Goal: Contribute content

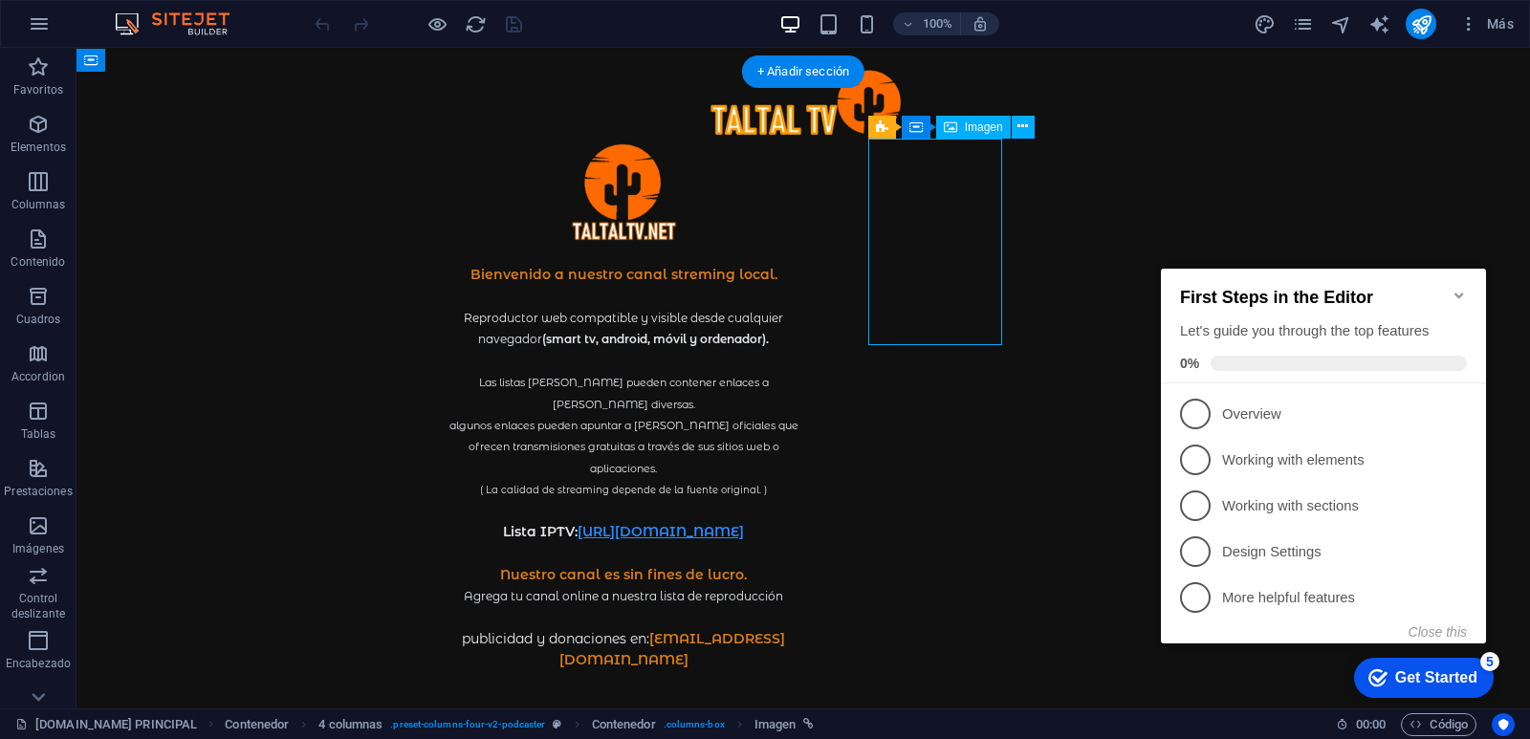
select select "%"
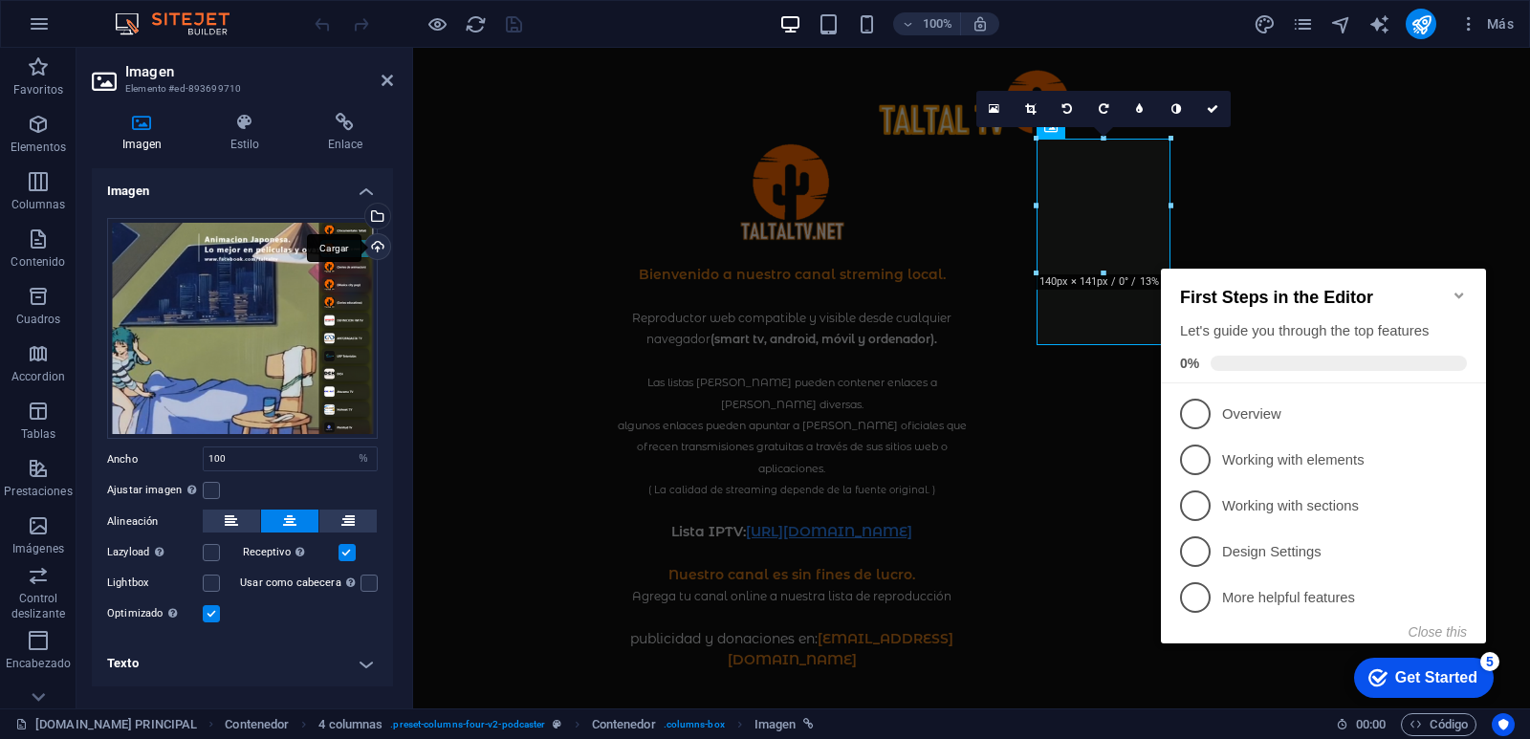
click at [374, 241] on div "Cargar" at bounding box center [375, 248] width 29 height 29
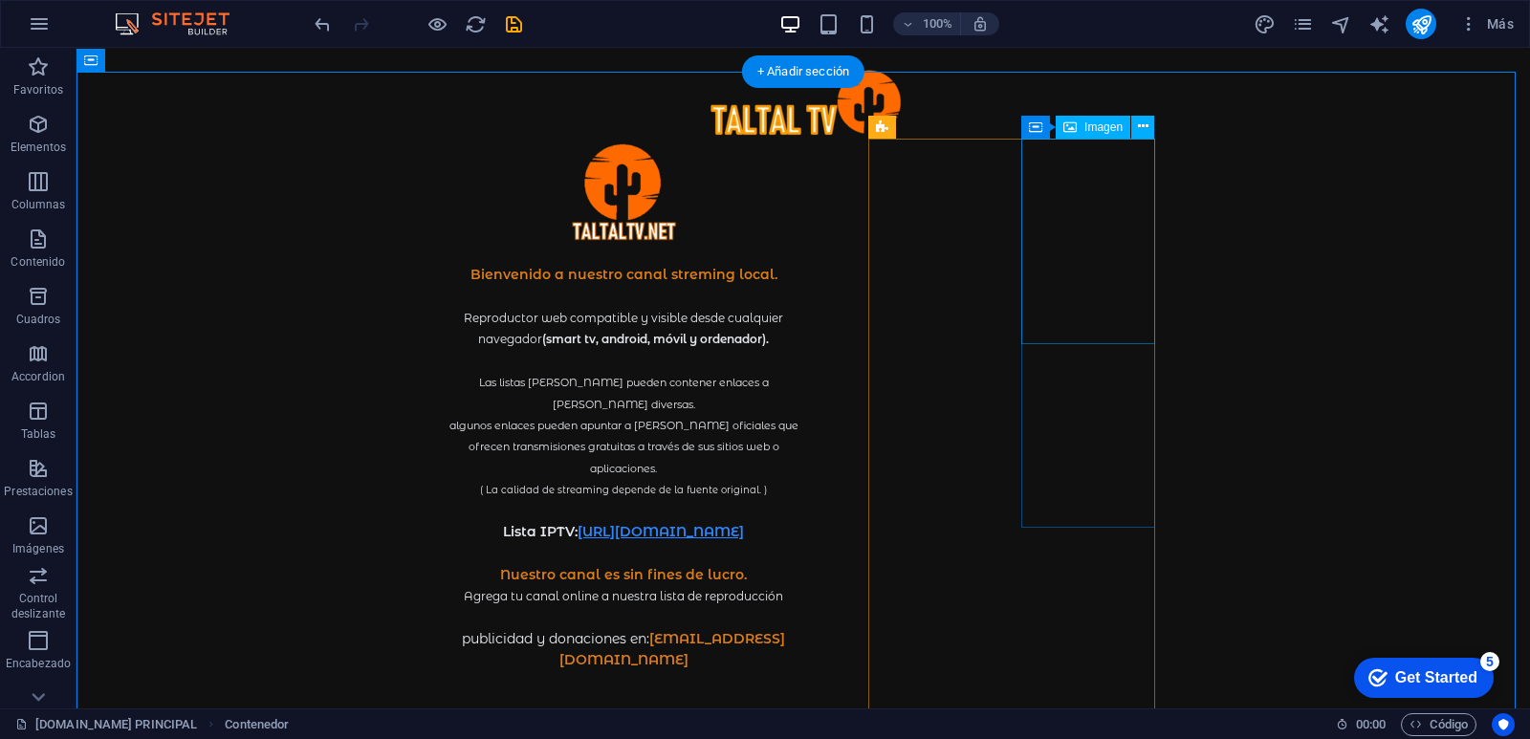
select select "%"
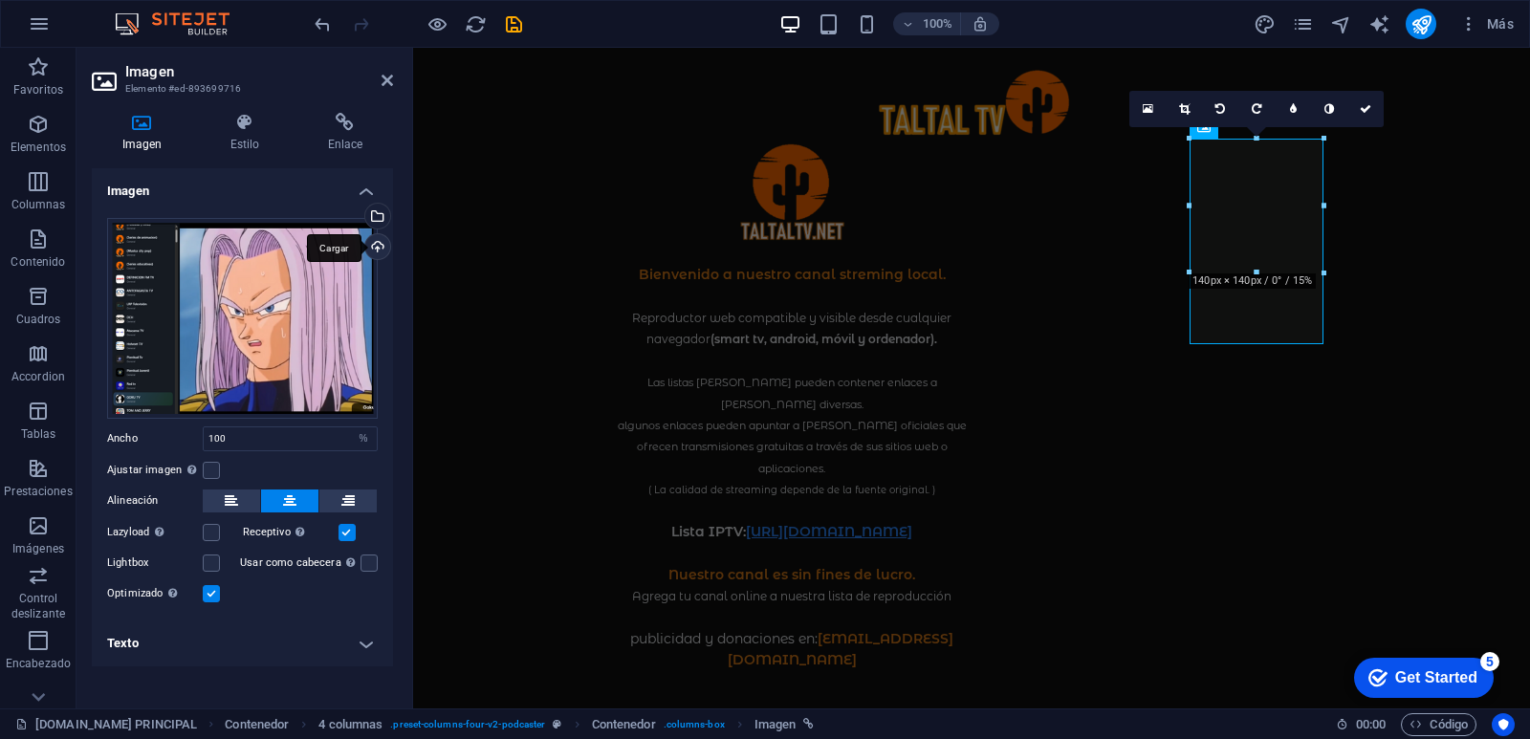
click at [382, 242] on div "Cargar" at bounding box center [375, 248] width 29 height 29
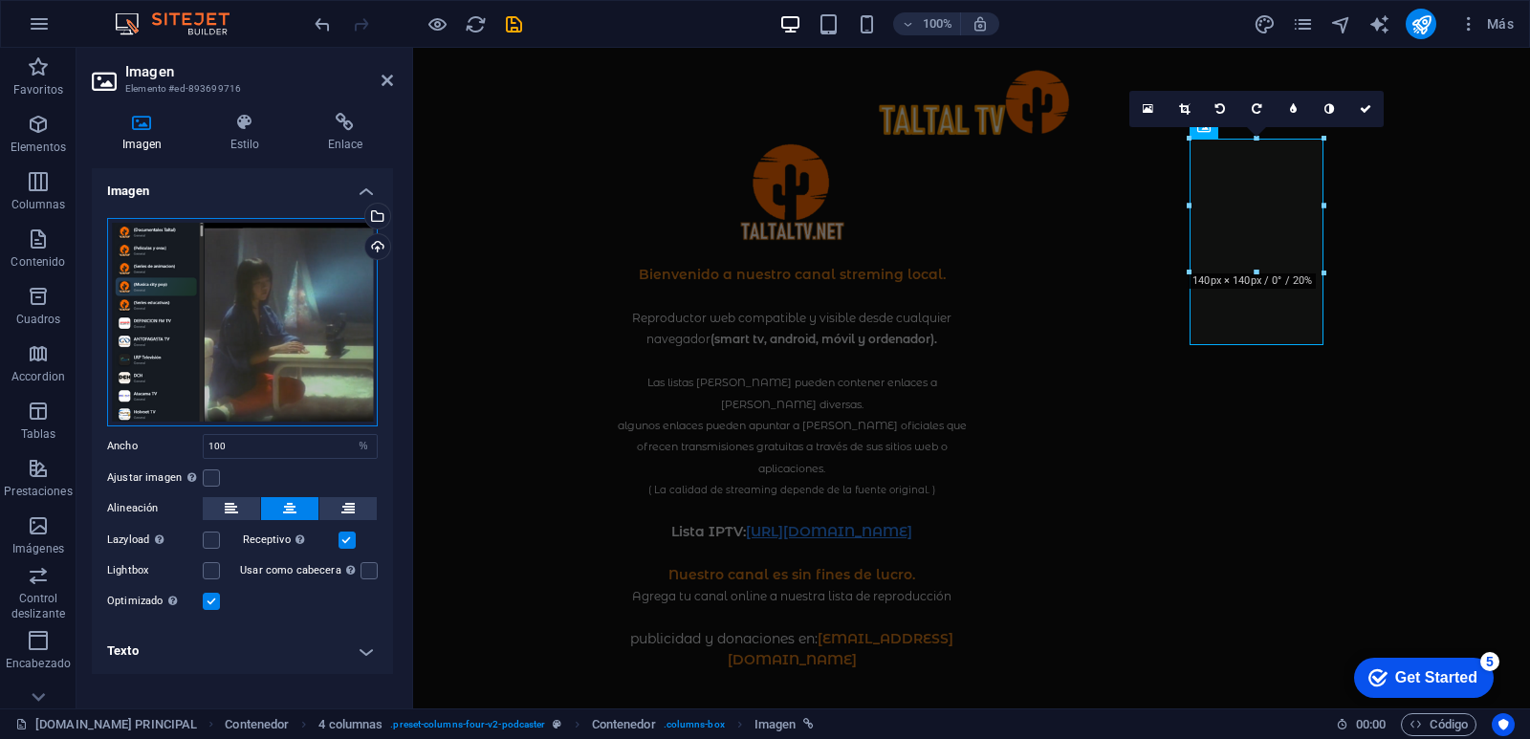
drag, startPoint x: 196, startPoint y: 355, endPoint x: 252, endPoint y: 359, distance: 56.5
click at [252, 359] on div "Arrastra archivos aquí, haz clic para escoger archivos o selecciona archivos de…" at bounding box center [242, 322] width 271 height 208
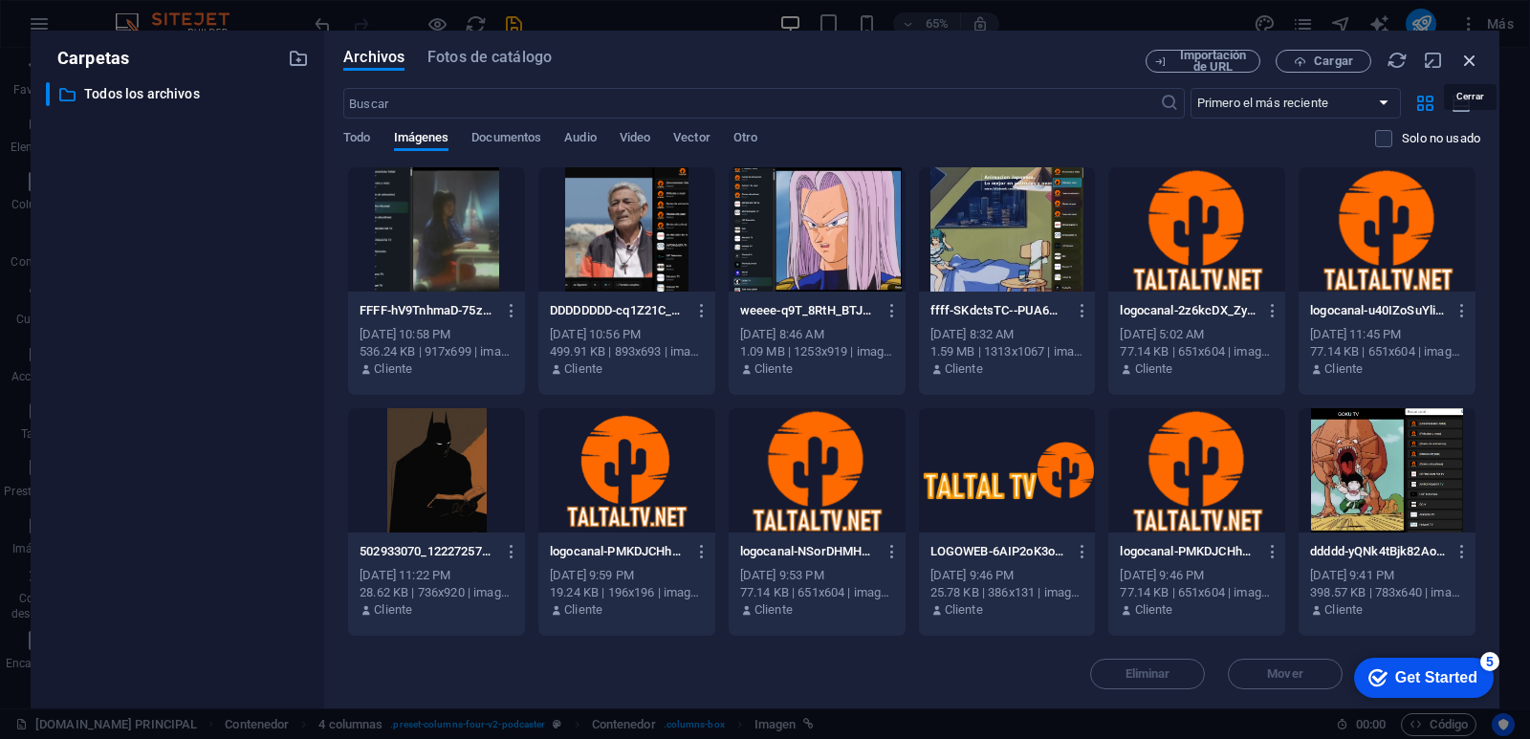
drag, startPoint x: 1471, startPoint y: 62, endPoint x: 1004, endPoint y: 201, distance: 486.8
click at [1471, 62] on icon "button" at bounding box center [1469, 60] width 21 height 21
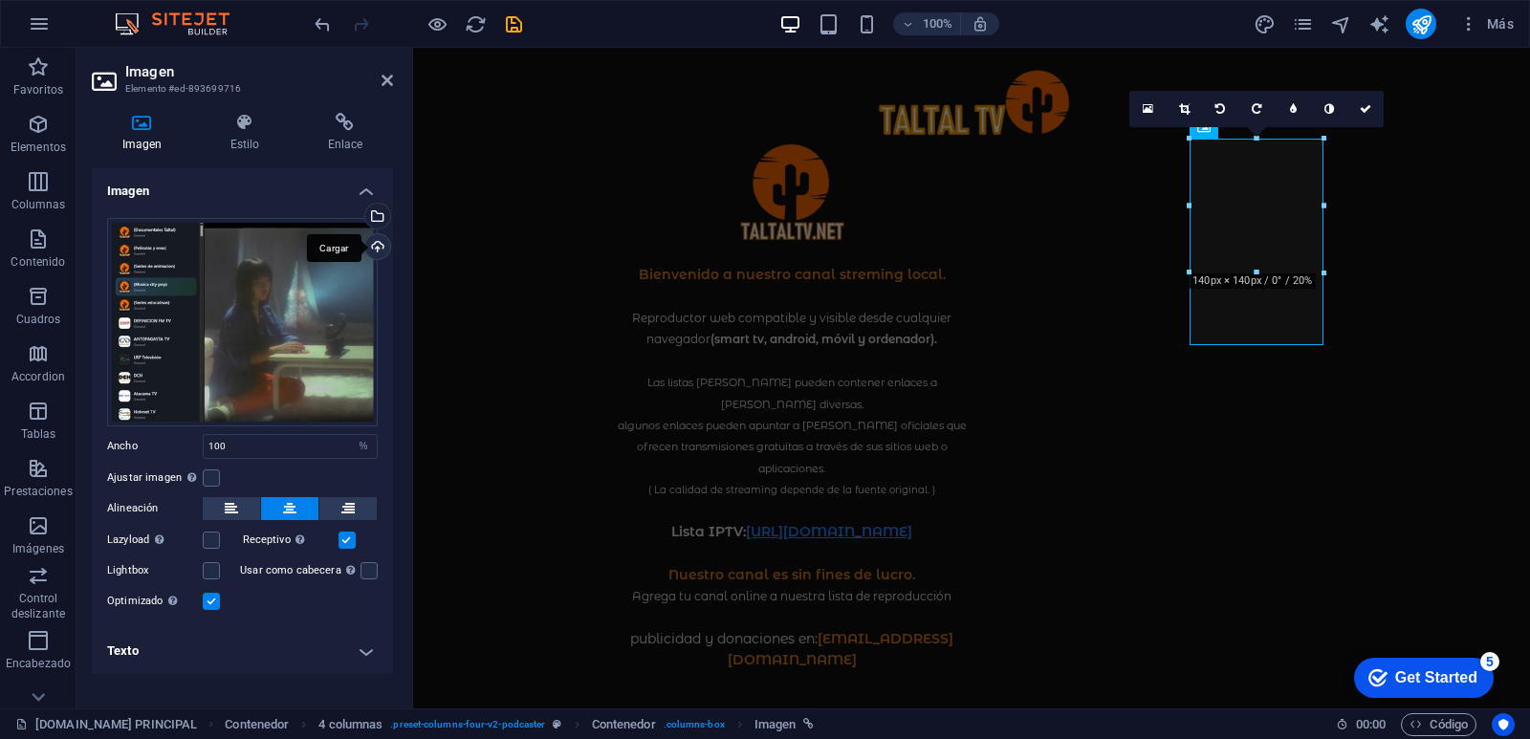
click at [385, 243] on div "Cargar" at bounding box center [375, 248] width 29 height 29
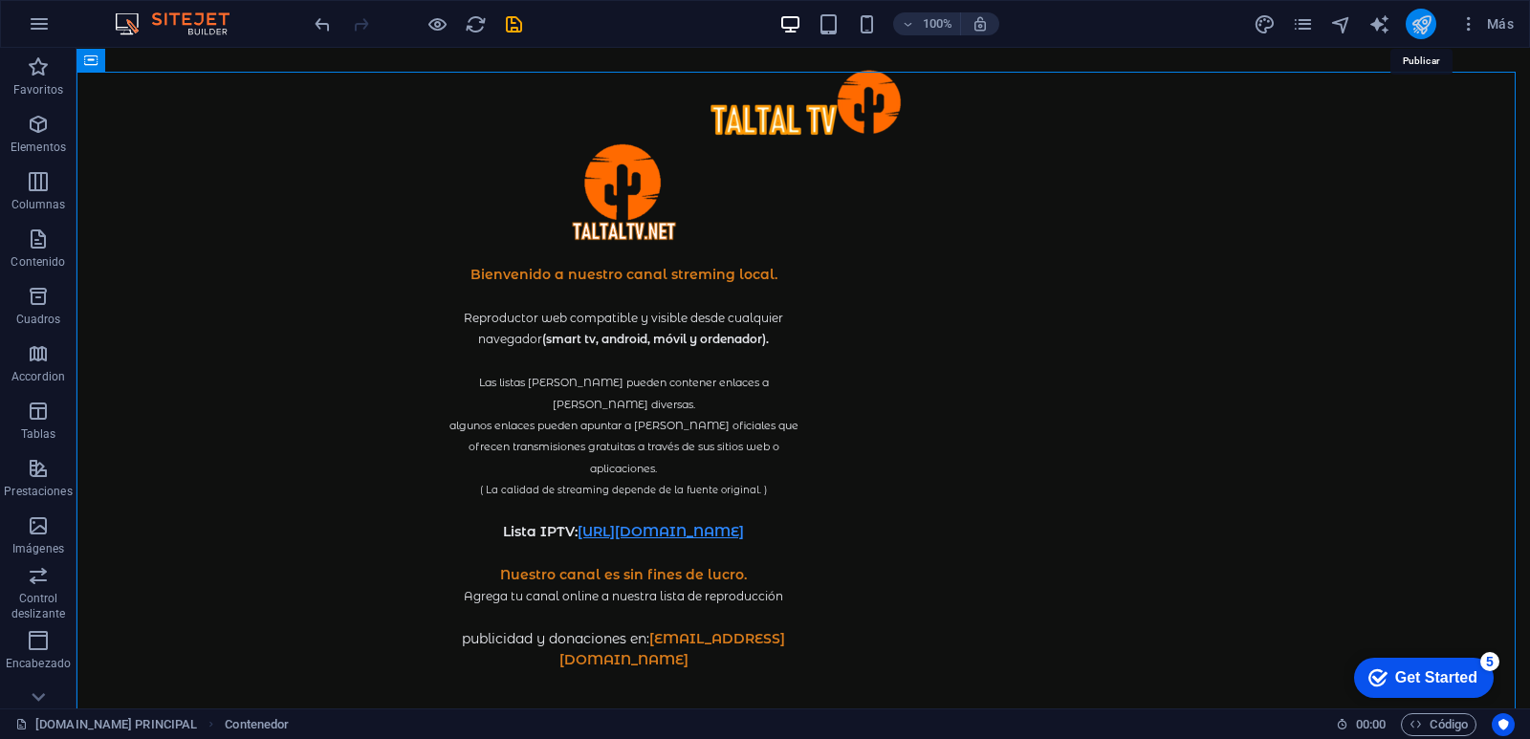
click at [1417, 22] on icon "publish" at bounding box center [1421, 24] width 22 height 22
